Goal: Task Accomplishment & Management: Use online tool/utility

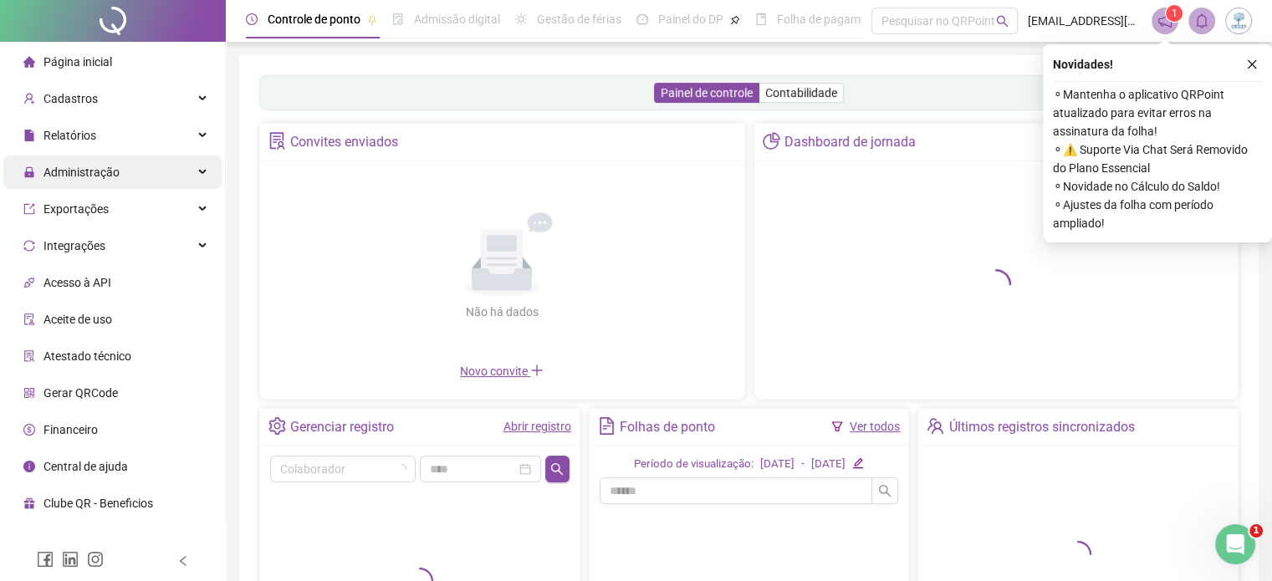
click at [69, 181] on span "Administração" at bounding box center [71, 172] width 96 height 33
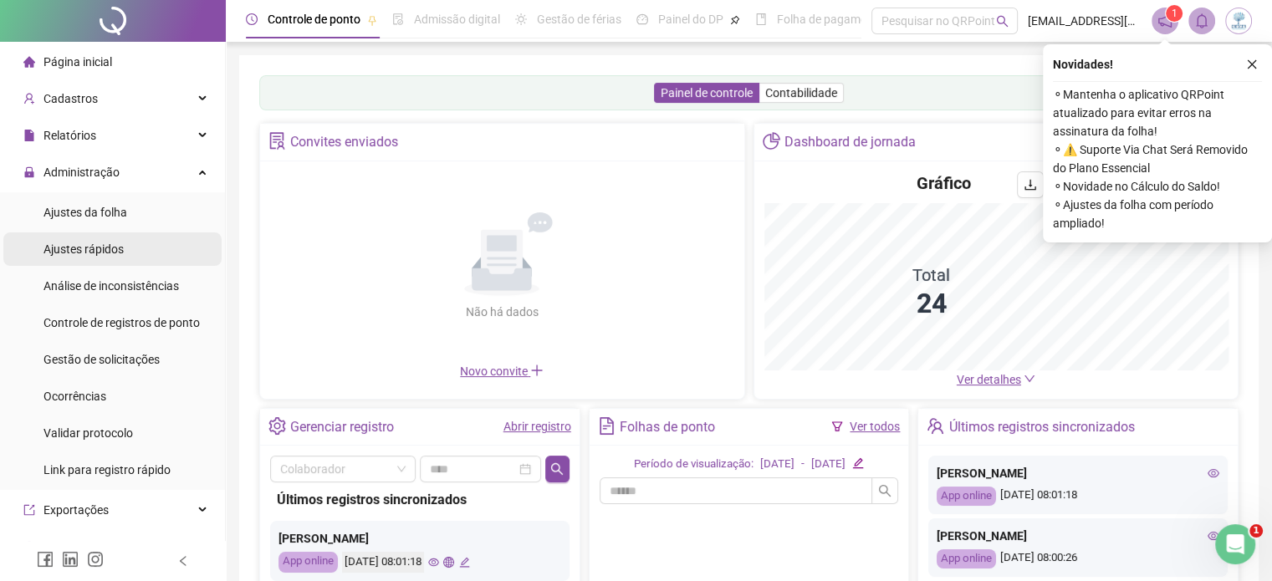
click at [105, 247] on span "Ajustes rápidos" at bounding box center [83, 248] width 80 height 13
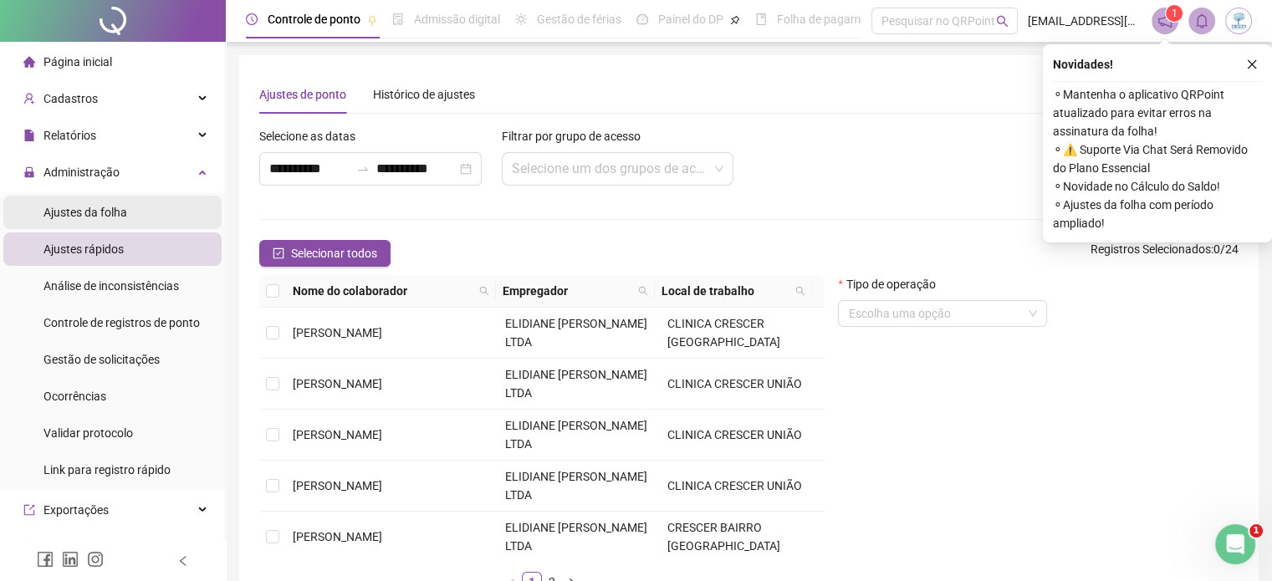
click at [107, 212] on span "Ajustes da folha" at bounding box center [85, 212] width 84 height 13
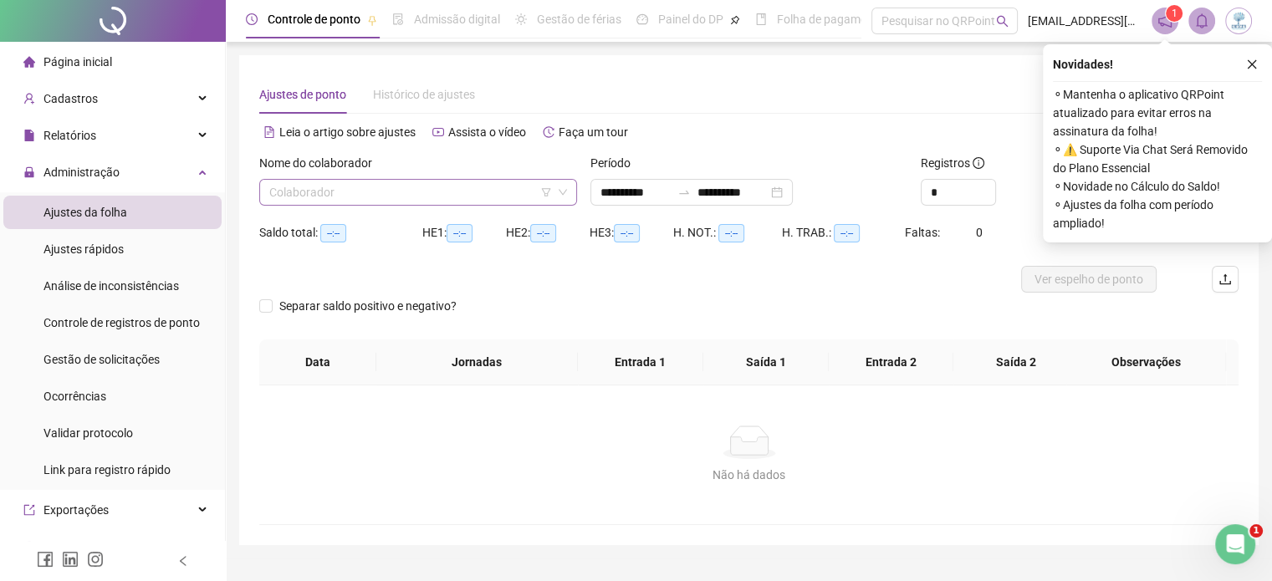
click at [404, 194] on input "search" at bounding box center [410, 192] width 283 height 25
click at [558, 193] on icon "down" at bounding box center [563, 192] width 10 height 10
click at [498, 192] on input "search" at bounding box center [410, 192] width 283 height 25
drag, startPoint x: 498, startPoint y: 192, endPoint x: 329, endPoint y: 194, distance: 168.9
click at [497, 192] on input "search" at bounding box center [410, 192] width 283 height 25
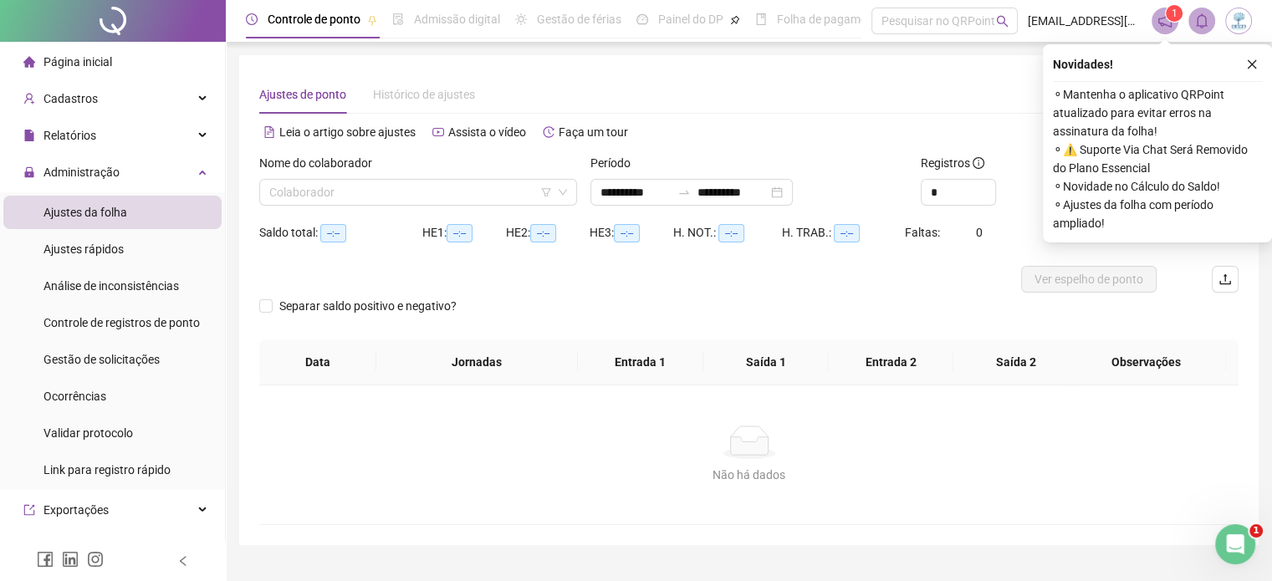
click at [102, 211] on span "Ajustes da folha" at bounding box center [85, 212] width 84 height 13
click at [1255, 63] on button "button" at bounding box center [1252, 64] width 20 height 20
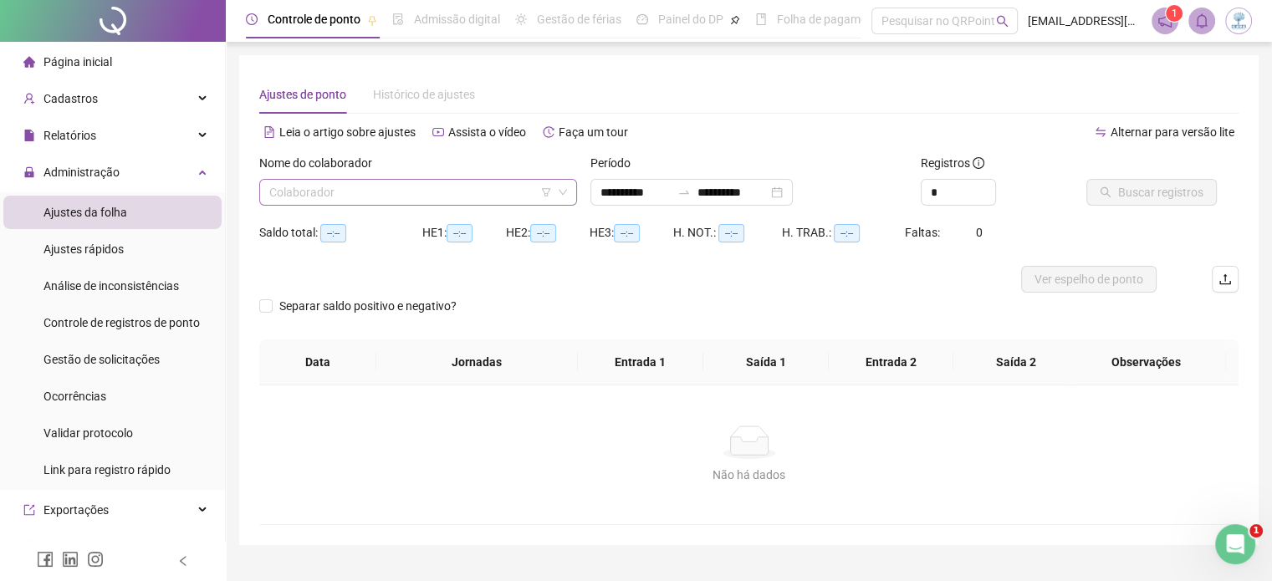
click at [563, 197] on icon "down" at bounding box center [563, 192] width 10 height 10
click at [473, 189] on input "search" at bounding box center [410, 192] width 283 height 25
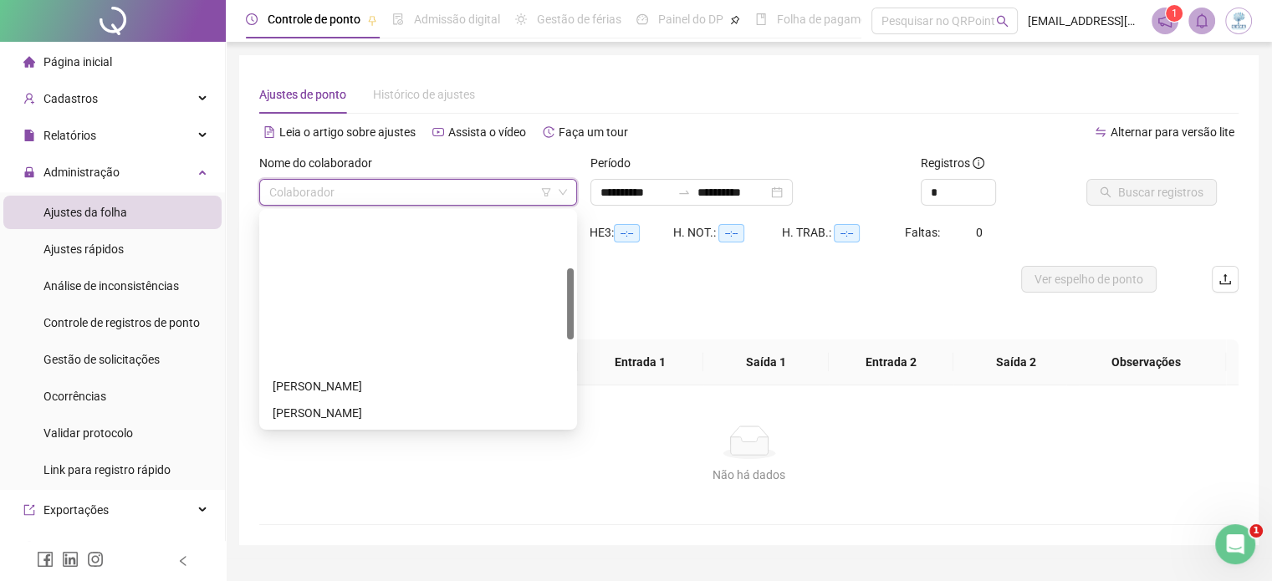
scroll to position [418, 0]
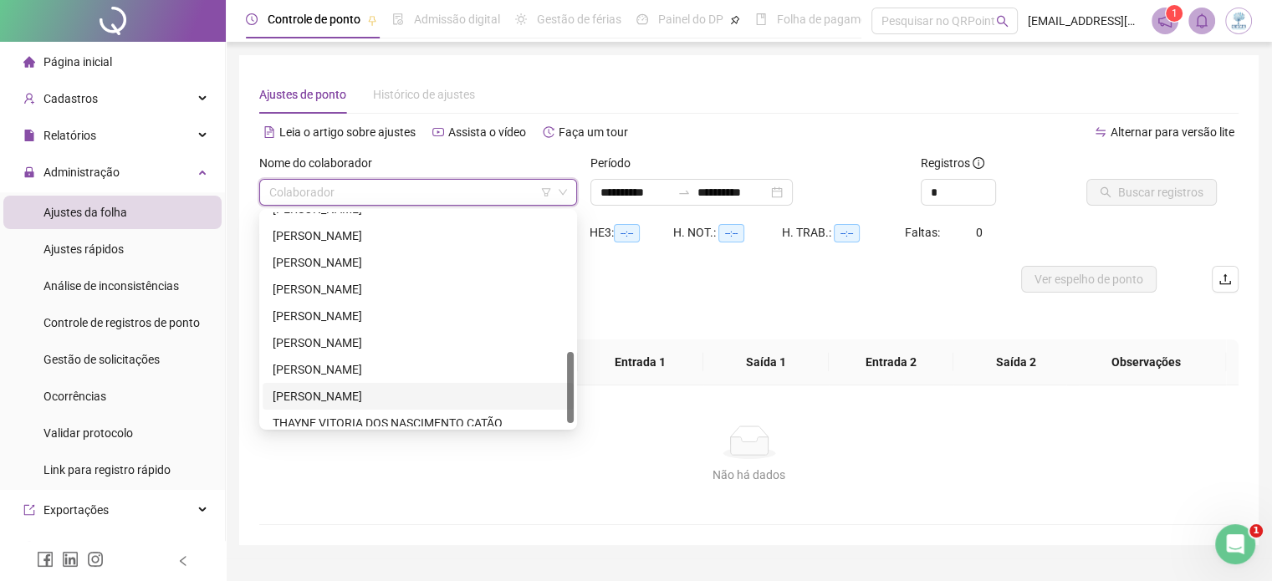
click at [381, 390] on div "[PERSON_NAME]" at bounding box center [418, 396] width 291 height 18
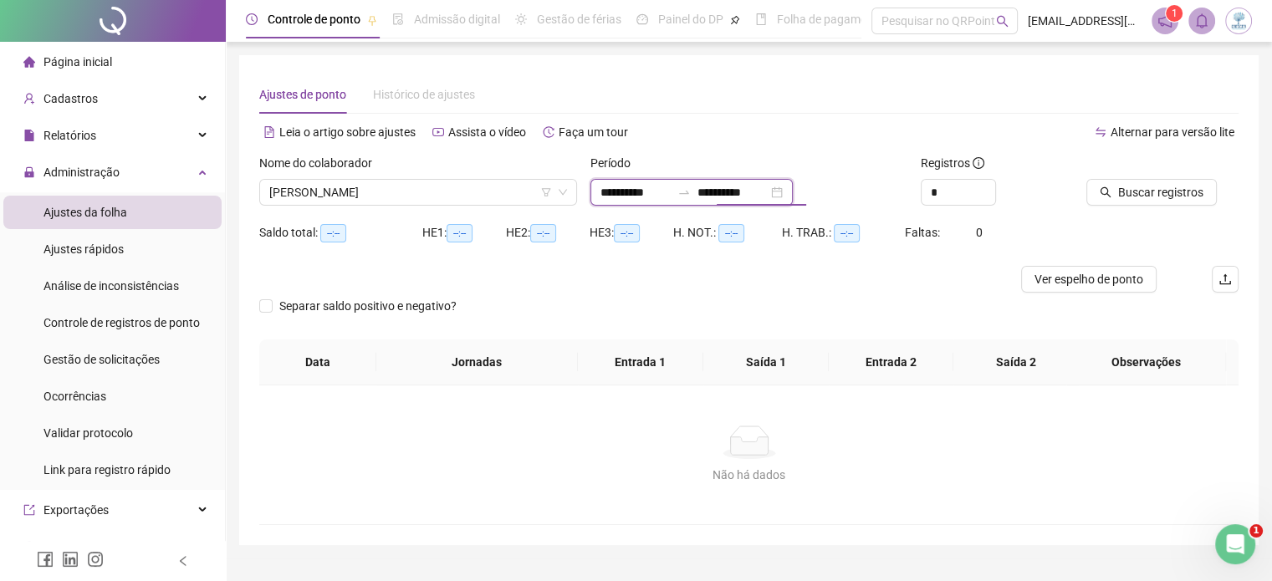
click at [768, 190] on input "**********" at bounding box center [732, 192] width 70 height 18
drag, startPoint x: 1156, startPoint y: 184, endPoint x: 751, endPoint y: 182, distance: 405.6
click at [751, 182] on div "**********" at bounding box center [749, 186] width 993 height 65
click at [768, 184] on input "**********" at bounding box center [732, 192] width 70 height 18
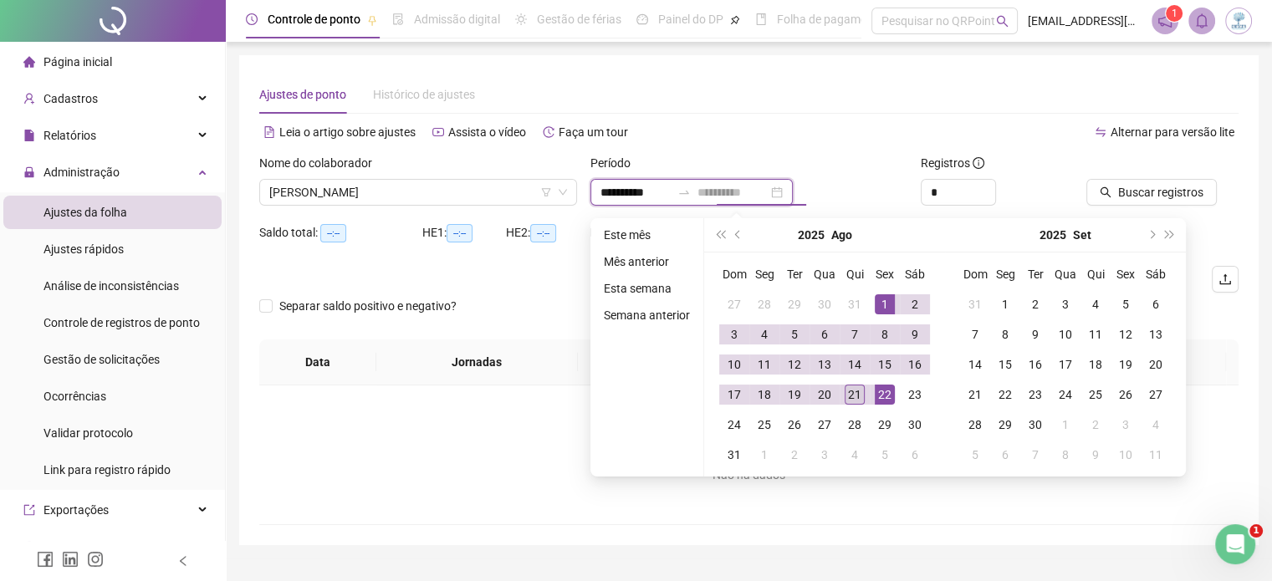
type input "**********"
drag, startPoint x: 858, startPoint y: 395, endPoint x: 864, endPoint y: 387, distance: 9.5
click at [860, 394] on div "21" at bounding box center [855, 395] width 20 height 20
type input "**********"
drag, startPoint x: 875, startPoint y: 307, endPoint x: 880, endPoint y: 299, distance: 9.8
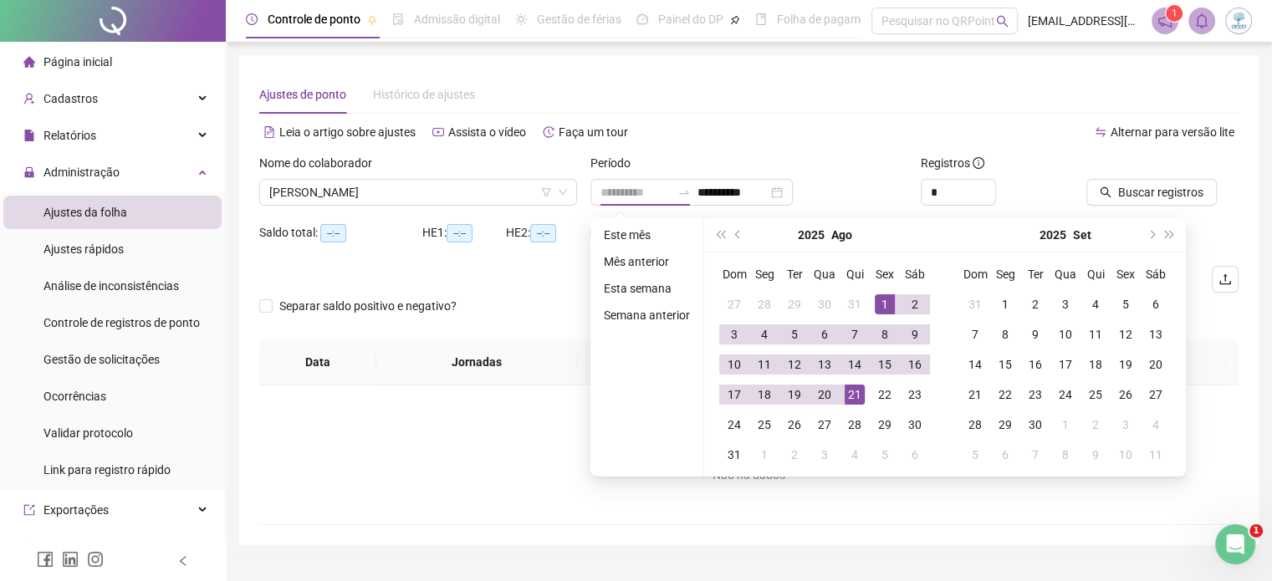
click at [876, 307] on div "1" at bounding box center [885, 304] width 20 height 20
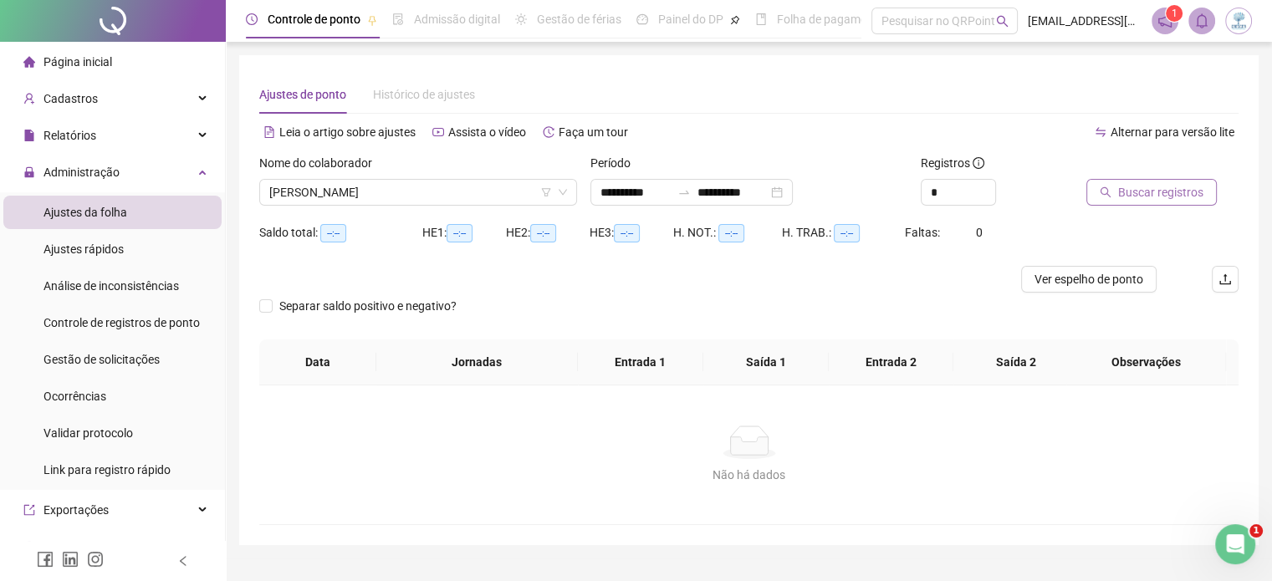
click at [1170, 183] on span "Buscar registros" at bounding box center [1160, 192] width 85 height 18
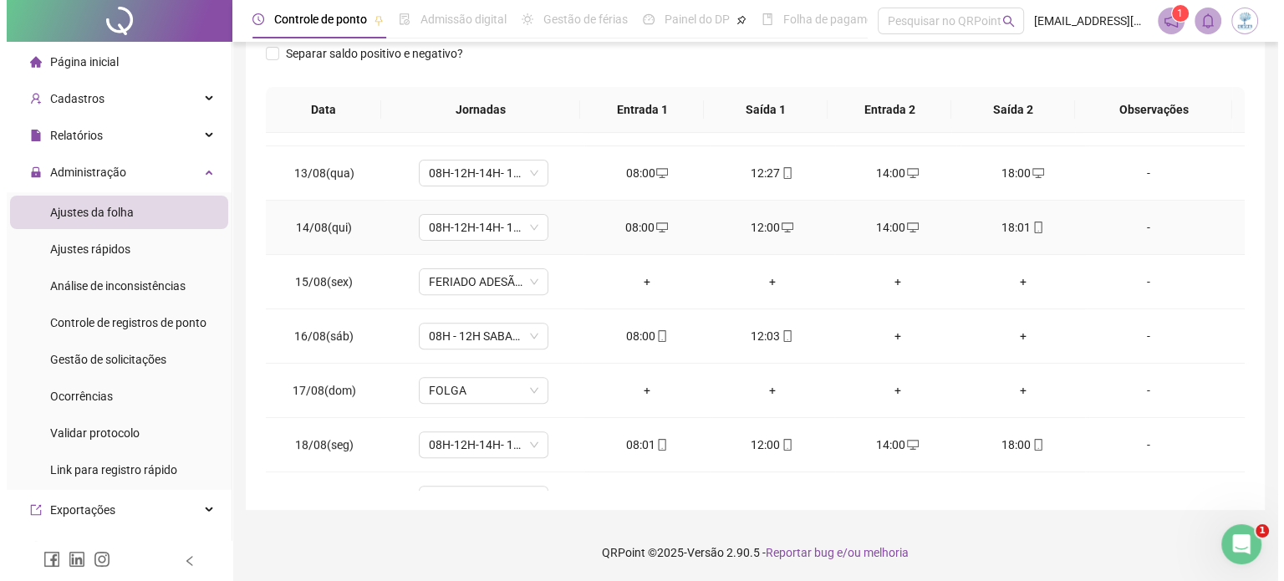
scroll to position [780, 0]
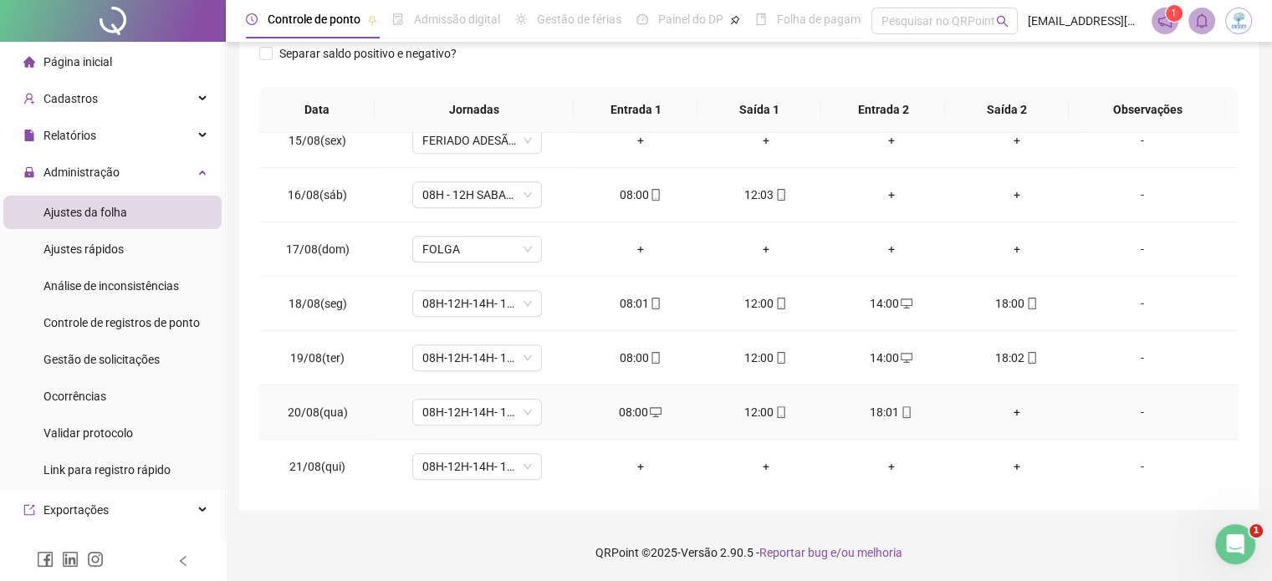
click at [1011, 403] on div "+" at bounding box center [1016, 412] width 99 height 18
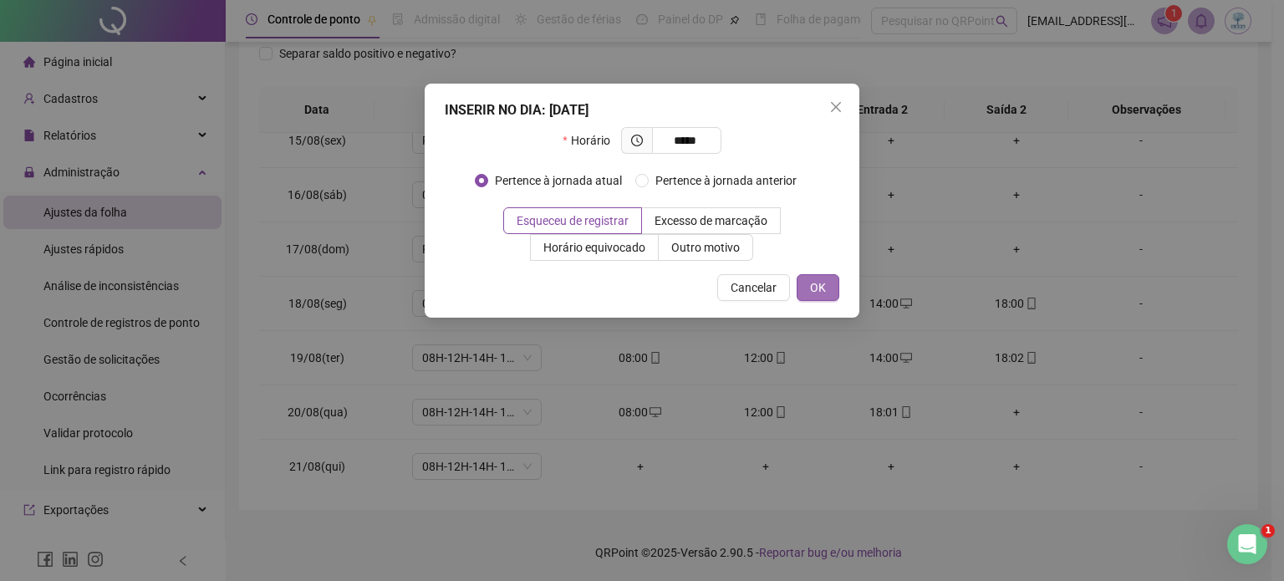
type input "*****"
click at [819, 289] on span "OK" at bounding box center [818, 287] width 16 height 18
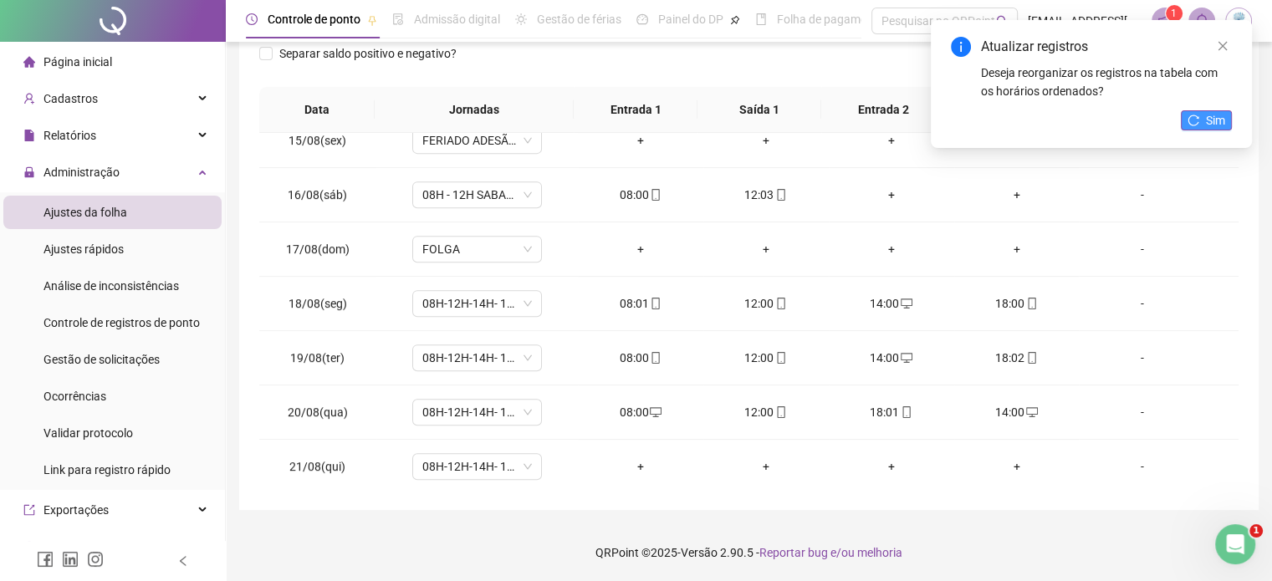
drag, startPoint x: 1190, startPoint y: 117, endPoint x: 1059, endPoint y: 23, distance: 161.7
click at [1190, 116] on icon "reload" at bounding box center [1193, 121] width 12 height 12
